Goal: Task Accomplishment & Management: Manage account settings

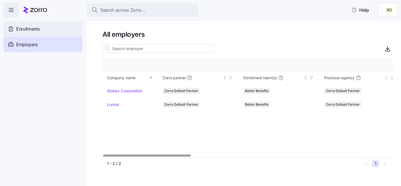
click at [45, 31] on div "Enrollments" at bounding box center [42, 29] width 79 height 16
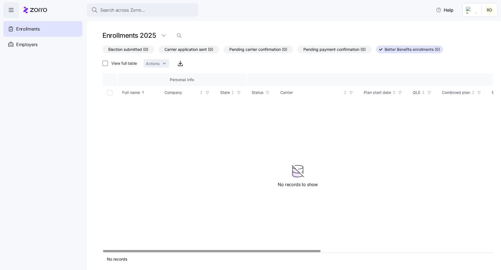
click at [148, 31] on div "Enrollments 2025" at bounding box center [135, 35] width 67 height 11
click at [161, 33] on html "Search across Zorro... Help Enrollments Employers Demo employers Prospects Demo…" at bounding box center [250, 133] width 501 height 267
click at [167, 56] on div "2026" at bounding box center [168, 58] width 10 height 6
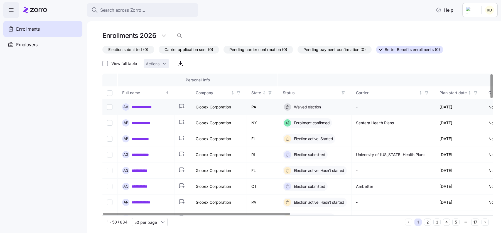
click at [146, 108] on link "**********" at bounding box center [147, 107] width 30 height 6
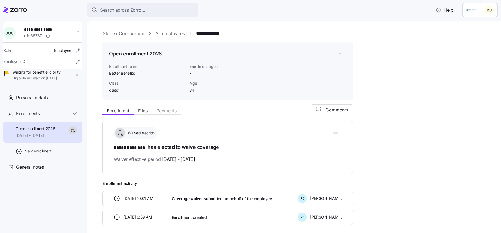
click at [137, 105] on div "Enrollment Files Payments Comments" at bounding box center [227, 109] width 250 height 11
click at [138, 108] on button "Files" at bounding box center [143, 110] width 18 height 7
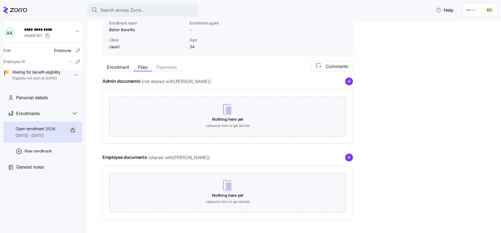
scroll to position [63, 0]
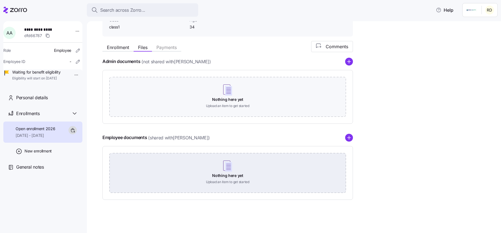
click at [245, 175] on div "Nothing here yet Upload an item to get started" at bounding box center [227, 172] width 236 height 39
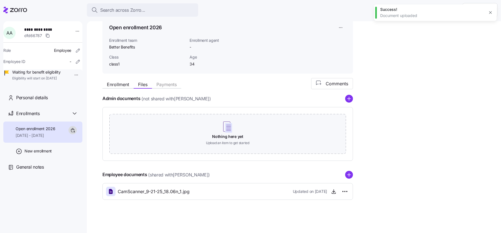
scroll to position [26, 0]
click at [246, 154] on div "Nothing here yet Upload an item to get started" at bounding box center [227, 134] width 250 height 54
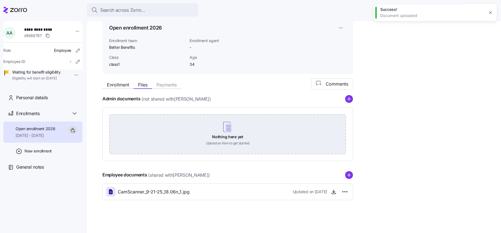
click at [238, 143] on div "Nothing here yet Upload an item to get started" at bounding box center [227, 133] width 236 height 39
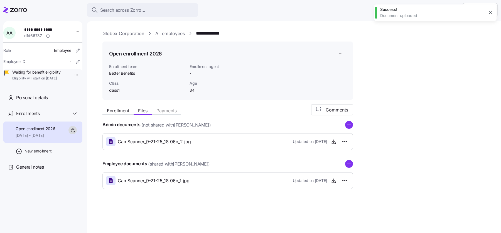
scroll to position [0, 0]
click at [416, 166] on div "Enrollment Files Payments Comments Admin documents (not shared with [PERSON_NAM…" at bounding box center [297, 146] width 391 height 85
click at [477, 42] on div "**********" at bounding box center [297, 122] width 391 height 185
click at [489, 47] on div "**********" at bounding box center [297, 122] width 391 height 185
click at [344, 141] on html "**********" at bounding box center [250, 114] width 501 height 229
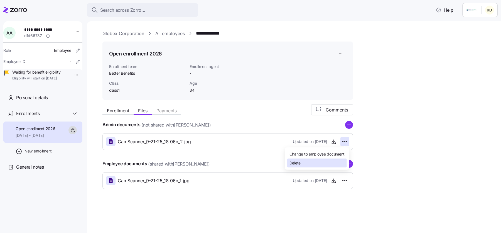
click at [320, 161] on div "Delete" at bounding box center [317, 162] width 60 height 9
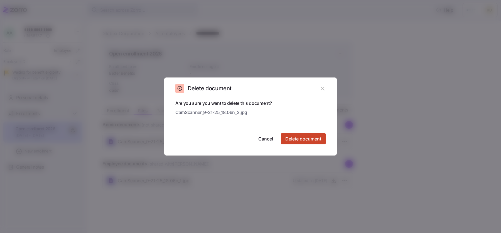
click at [317, 141] on span "Delete document" at bounding box center [303, 138] width 36 height 7
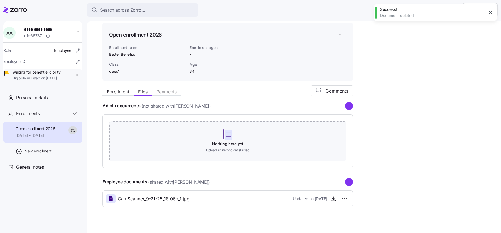
scroll to position [26, 0]
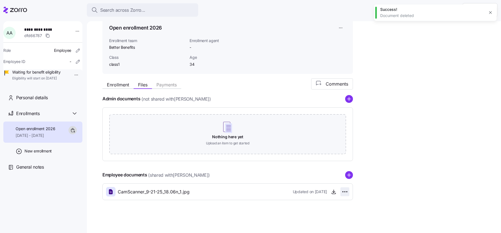
click at [347, 195] on html "**********" at bounding box center [250, 114] width 501 height 229
click at [337, 211] on div "Delete" at bounding box center [319, 212] width 53 height 9
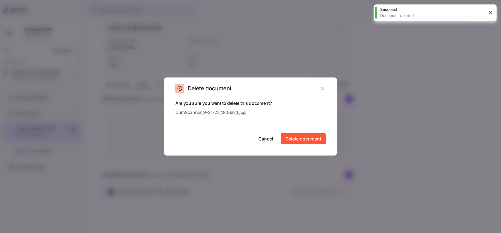
click at [296, 132] on div "Are you sure you want to delete this document? CamScanner_9-21-25_18.06n_1.jpg …" at bounding box center [250, 122] width 150 height 45
click at [296, 135] on button "Delete document" at bounding box center [303, 138] width 45 height 11
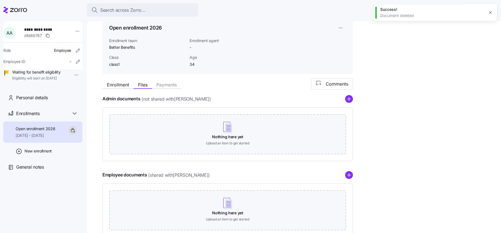
click at [491, 13] on icon "button" at bounding box center [490, 12] width 4 height 4
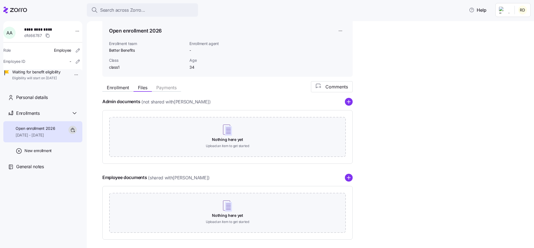
scroll to position [22, 0]
